Goal: Communication & Community: Answer question/provide support

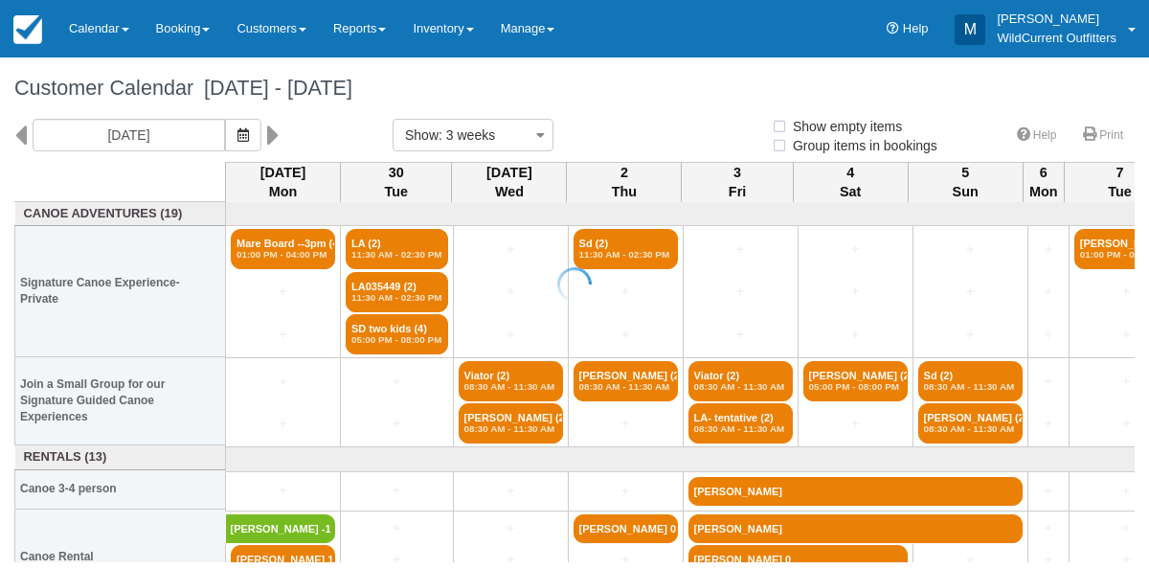
select select
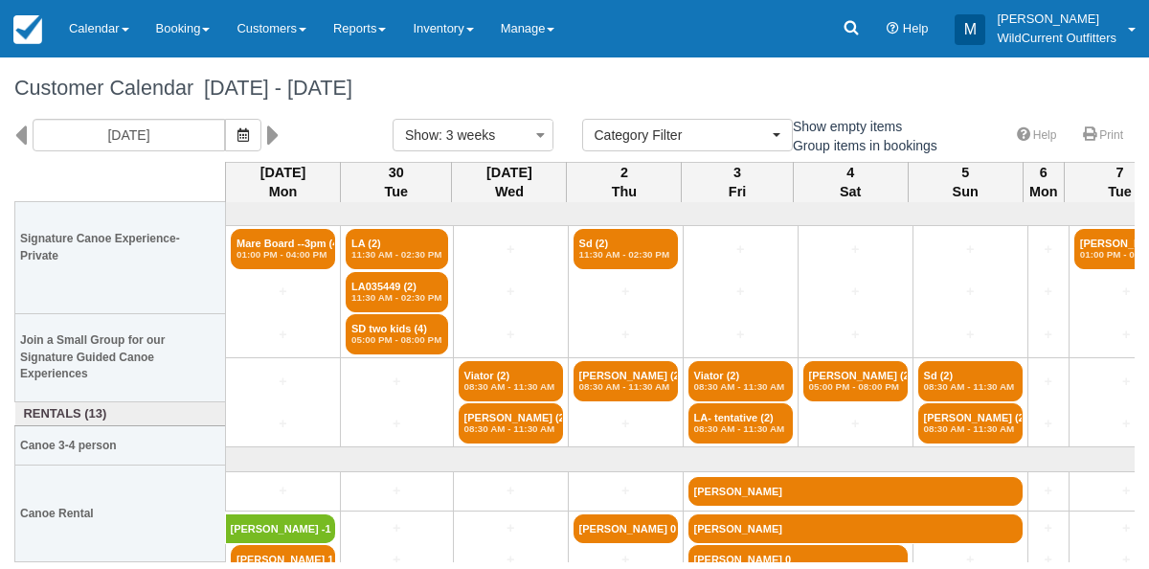
scroll to position [43, 0]
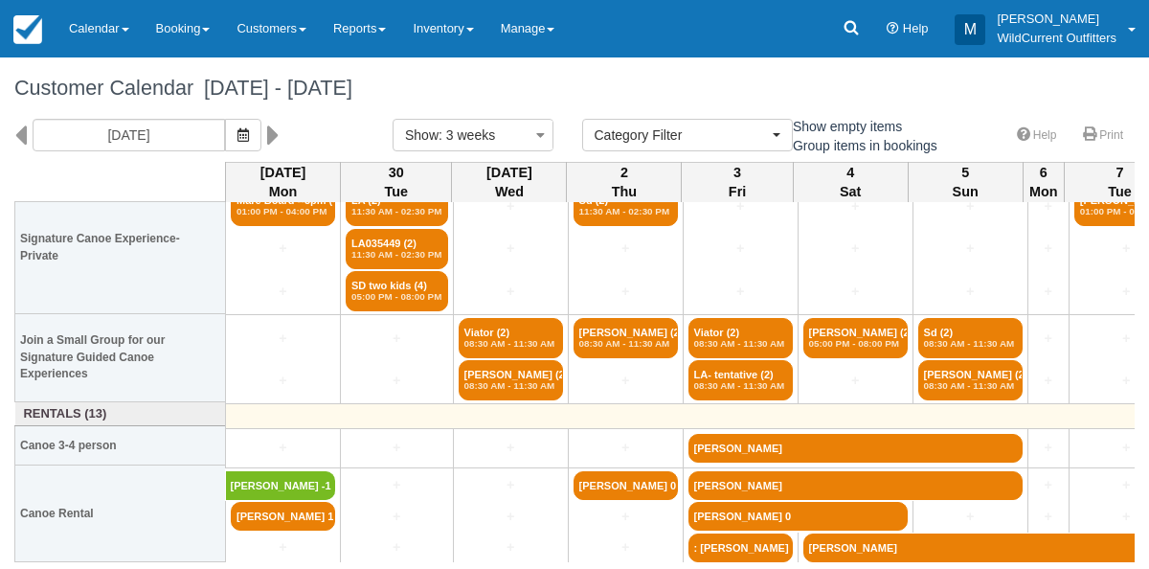
click at [1024, 407] on link at bounding box center [1157, 416] width 1853 height 18
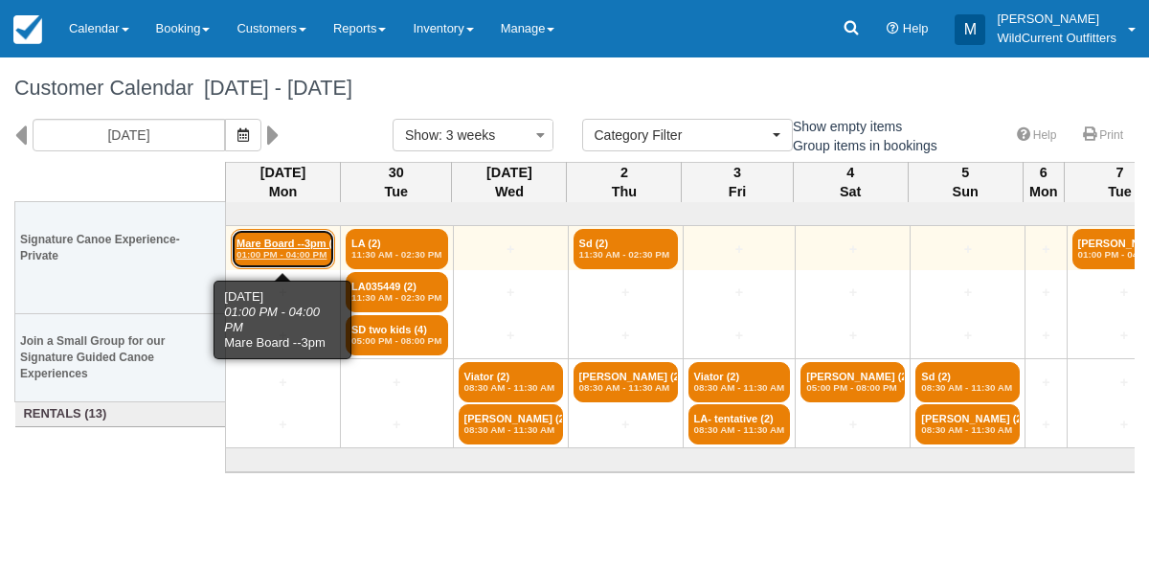
click at [295, 261] on link "Mare Board --3pm (4) 01:00 PM - 04:00 PM" at bounding box center [283, 249] width 104 height 40
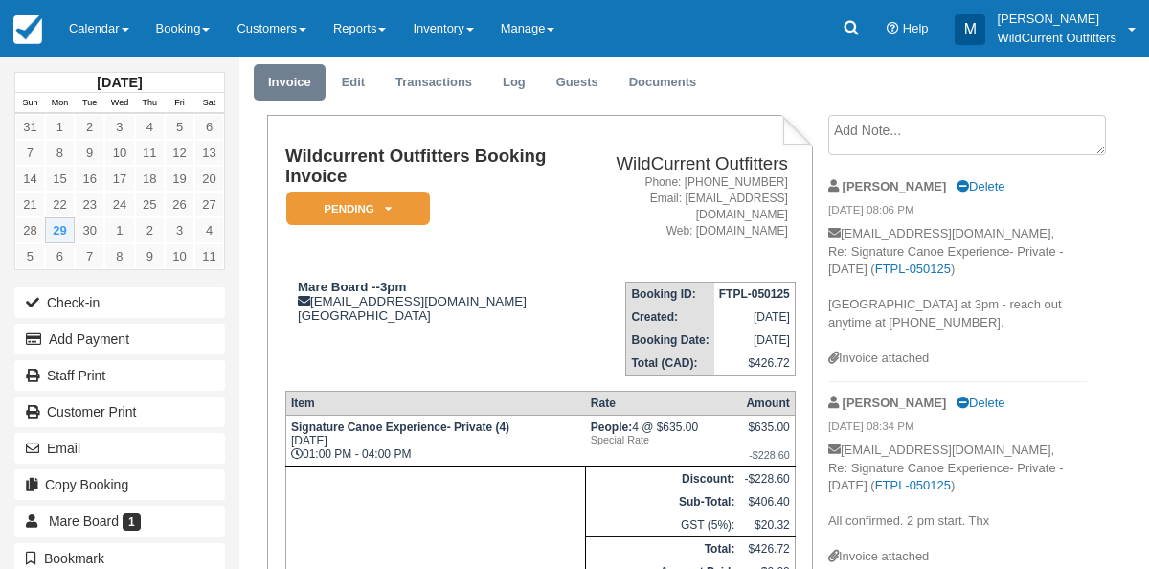
scroll to position [49, 0]
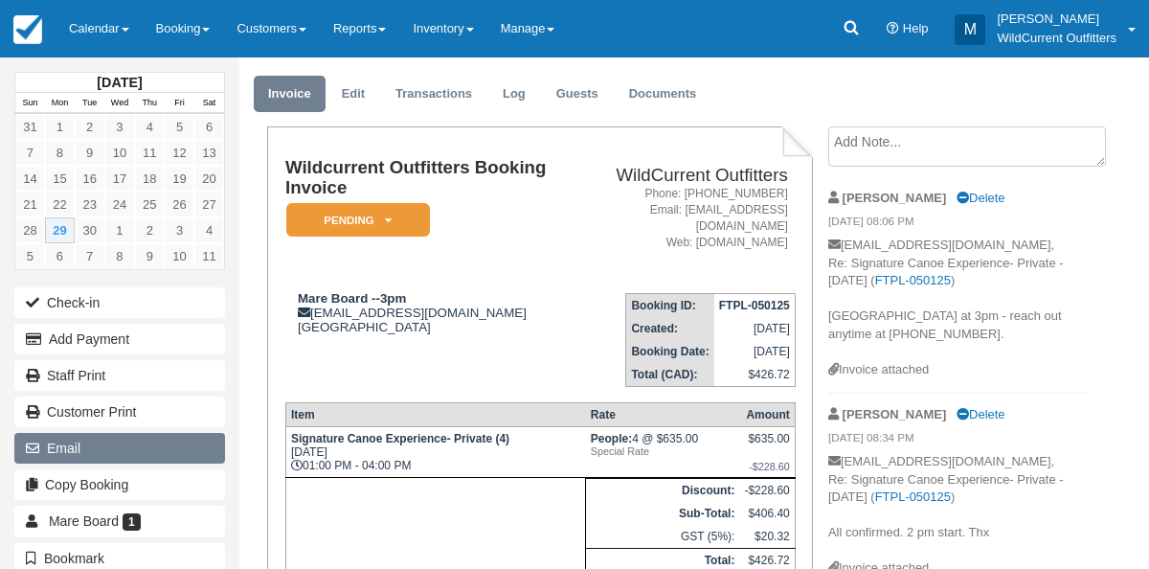
click at [69, 433] on button "Email" at bounding box center [119, 448] width 211 height 31
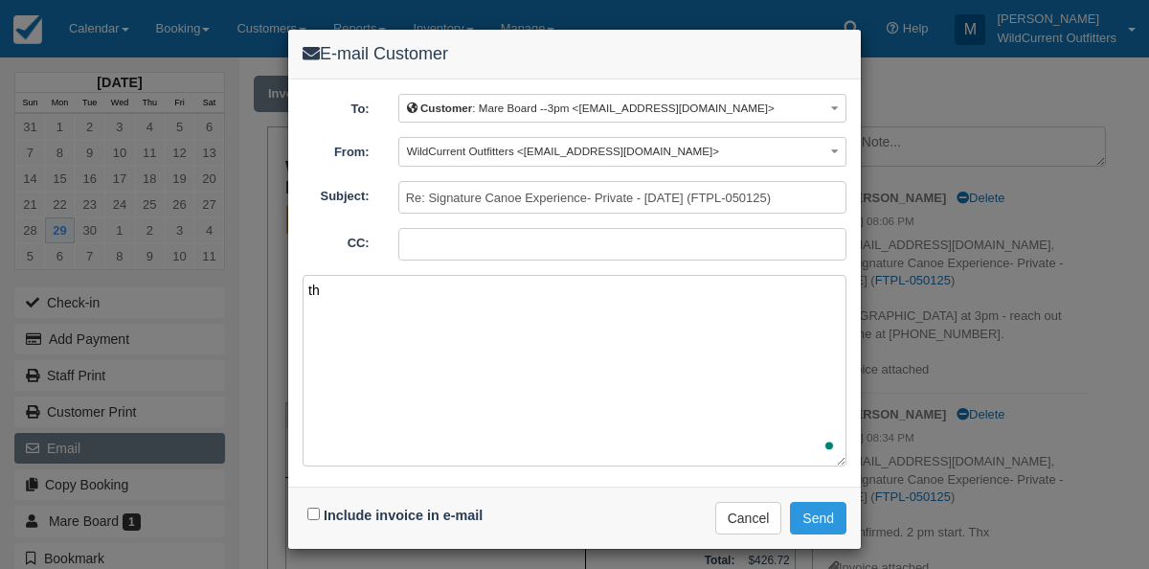
type textarea "t"
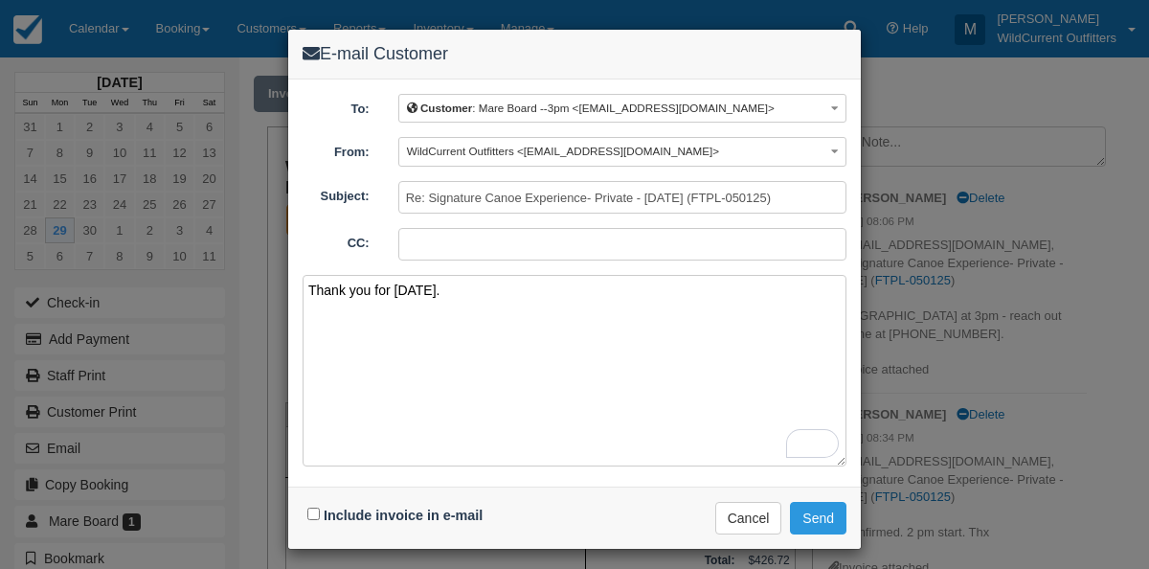
type textarea "Thank you for [DATE]."
click at [310, 507] on input "Include invoice in e-mail" at bounding box center [313, 513] width 12 height 12
checkbox input "true"
click at [812, 525] on button "Send" at bounding box center [818, 518] width 56 height 33
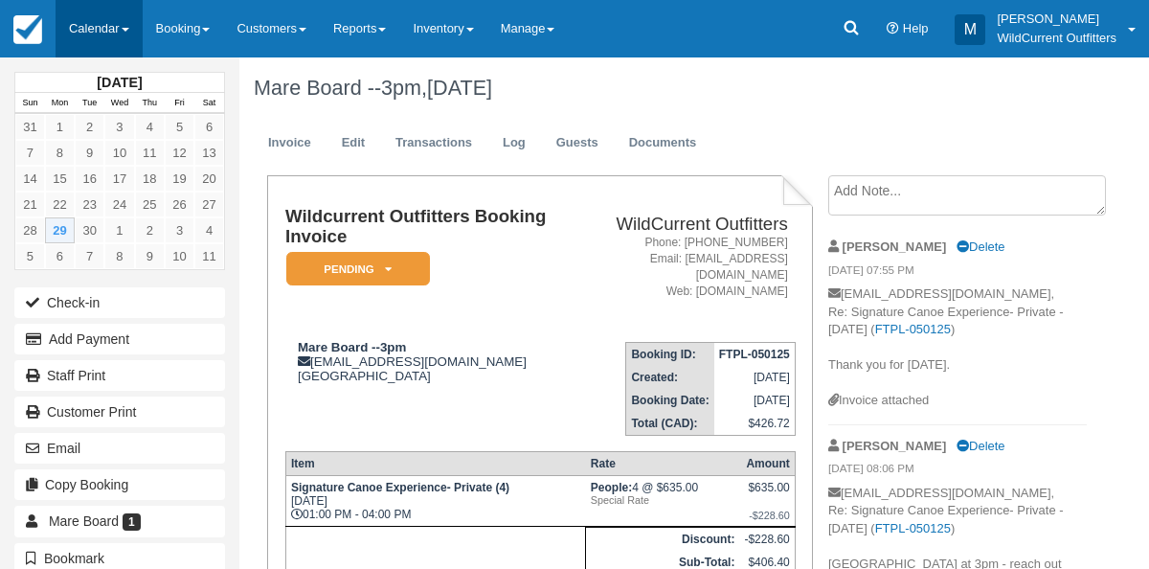
click at [91, 48] on link "Calendar" at bounding box center [99, 28] width 87 height 57
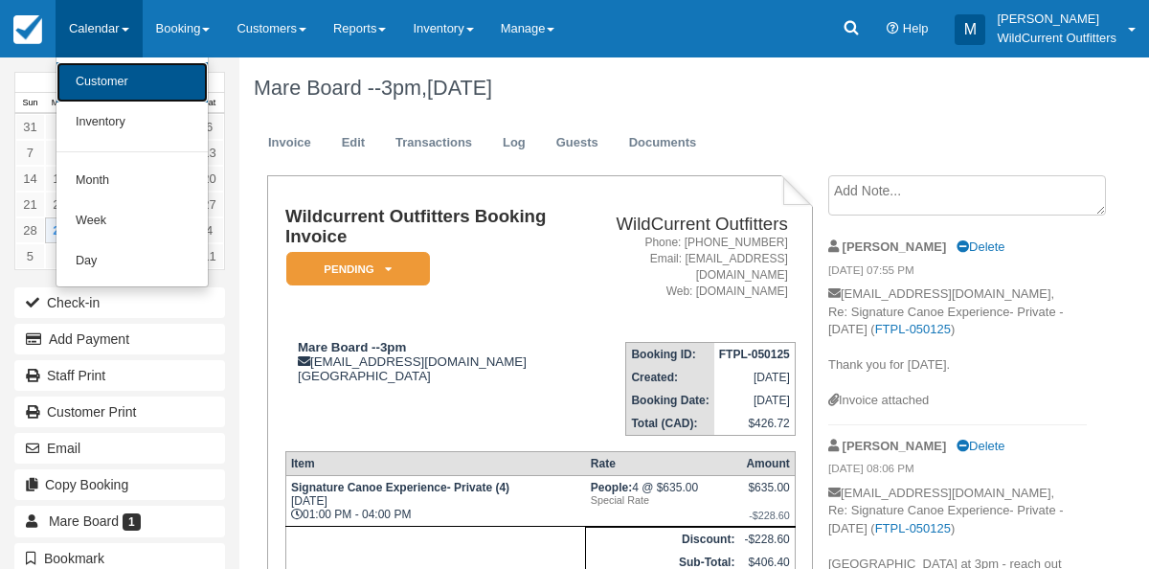
click at [90, 80] on link "Customer" at bounding box center [131, 82] width 151 height 40
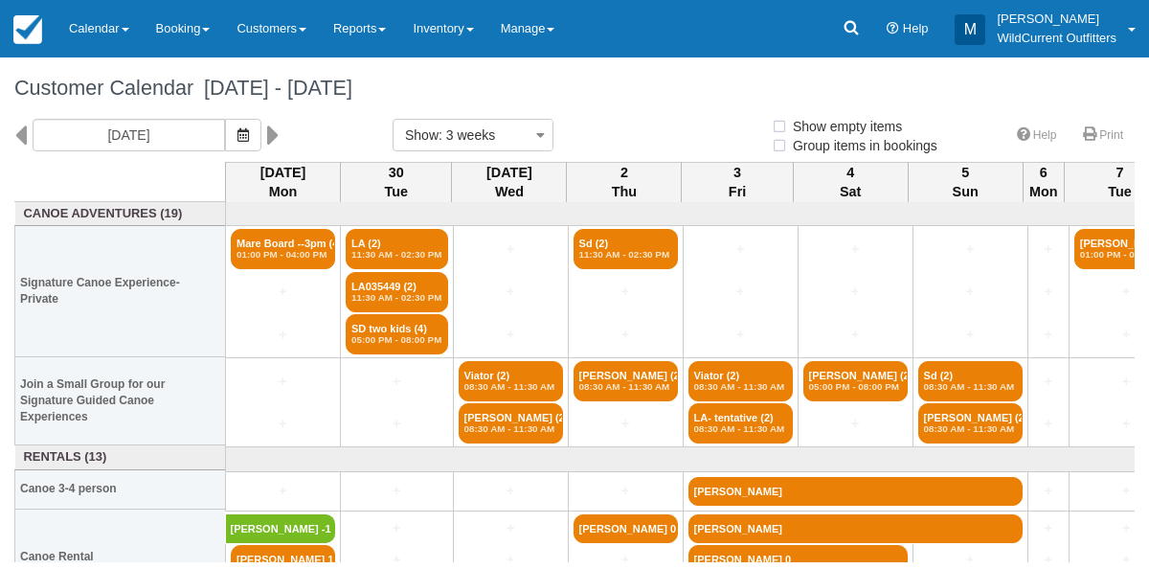
select select
